Goal: Information Seeking & Learning: Learn about a topic

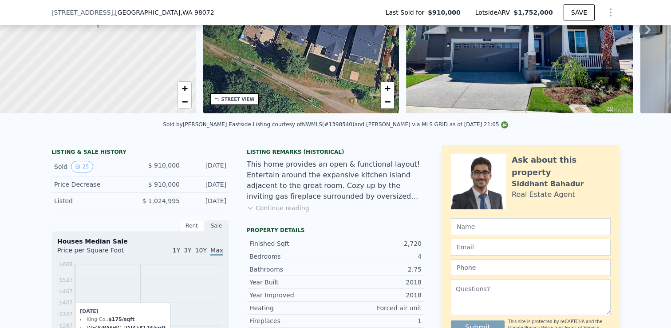
scroll to position [141, 0]
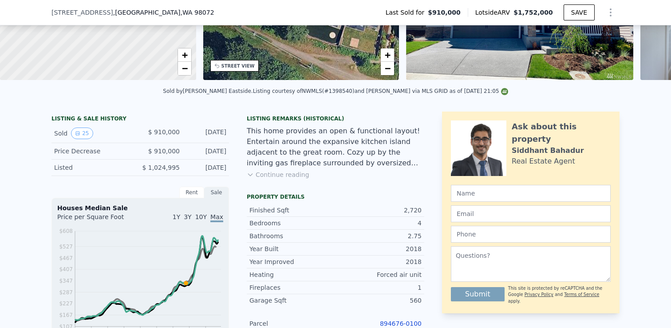
click at [270, 175] on button "Continue reading" at bounding box center [278, 174] width 63 height 9
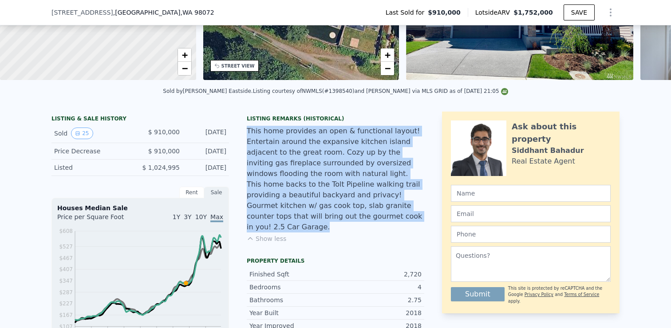
drag, startPoint x: 249, startPoint y: 130, endPoint x: 277, endPoint y: 213, distance: 87.6
click at [277, 213] on div "This home provides an open & functional layout! Entertain around the expansive …" at bounding box center [336, 179] width 178 height 107
copy div "This home provides an open & functional layout! Entertain around the expansive …"
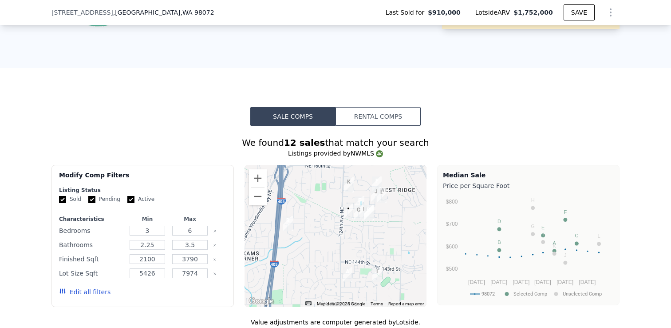
scroll to position [615, 0]
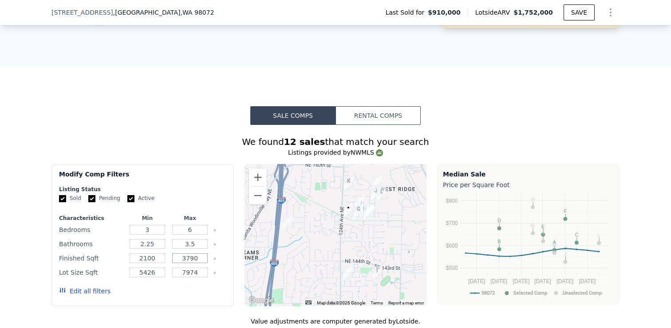
click at [199, 255] on input "3790" at bounding box center [189, 258] width 35 height 10
type input "3"
click at [156, 257] on input "2100" at bounding box center [147, 258] width 35 height 10
type input "2200"
click at [198, 258] on input "number" at bounding box center [189, 258] width 35 height 10
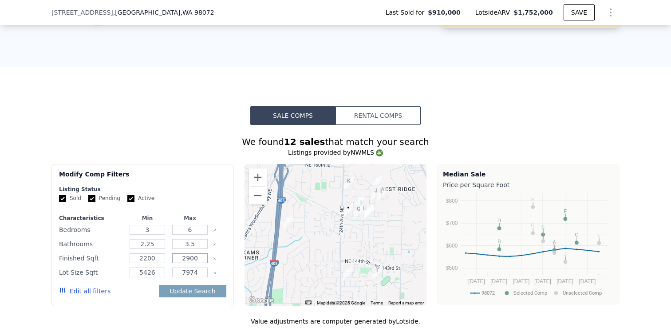
type input "2900"
click at [192, 232] on input "6" at bounding box center [189, 230] width 35 height 10
type input "5"
click at [155, 230] on input "3" at bounding box center [147, 230] width 35 height 10
type input "4"
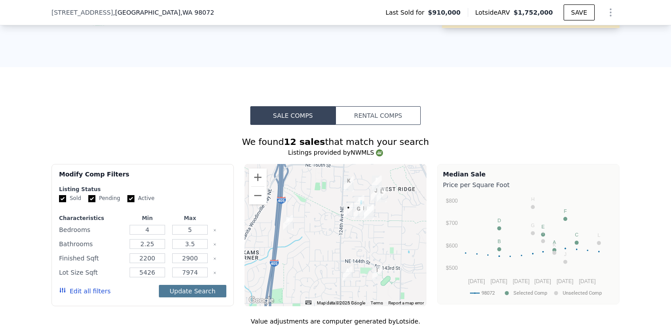
click at [177, 297] on button "Update Search" at bounding box center [192, 291] width 67 height 12
checkbox input "false"
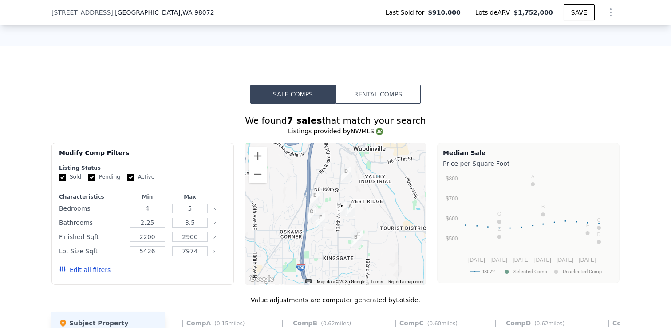
scroll to position [599, 0]
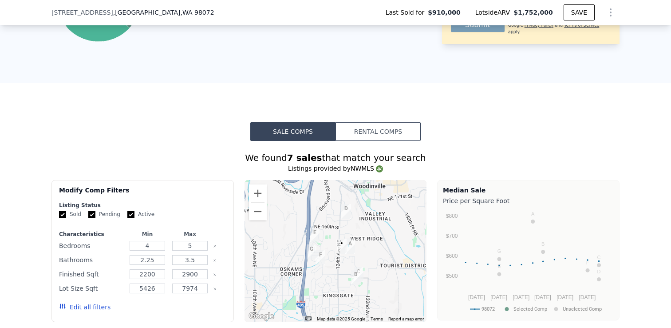
click at [374, 133] on button "Rental Comps" at bounding box center [378, 131] width 85 height 19
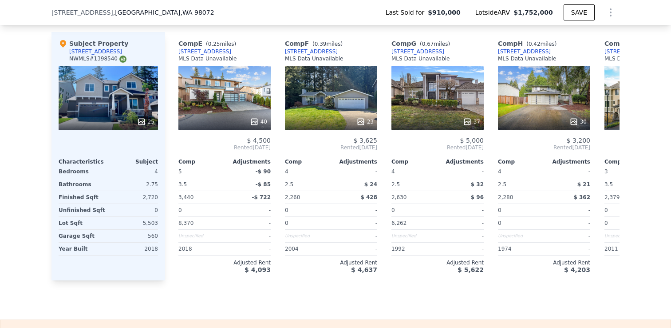
scroll to position [0, 0]
click at [143, 119] on icon at bounding box center [141, 121] width 9 height 9
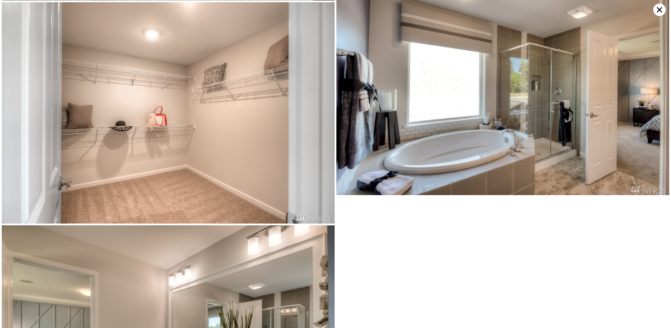
scroll to position [2481, 0]
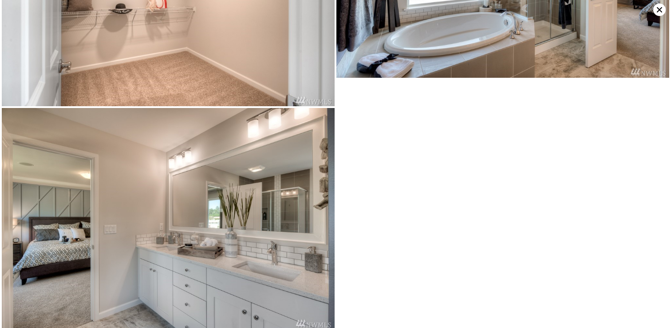
scroll to position [2597, 0]
